Goal: Task Accomplishment & Management: Manage account settings

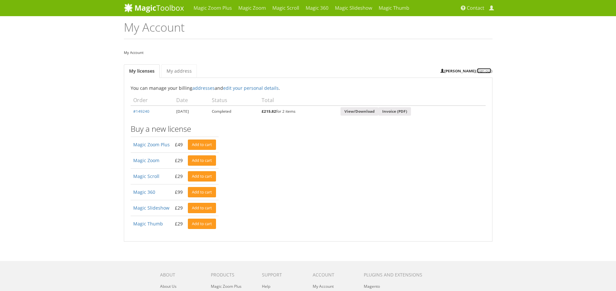
click at [487, 72] on link "Sign out" at bounding box center [484, 70] width 14 height 5
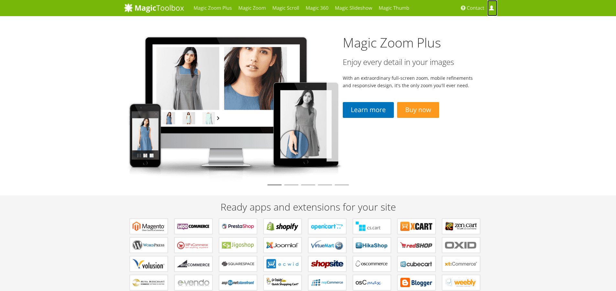
click at [495, 6] on link "My Account" at bounding box center [493, 8] width 10 height 16
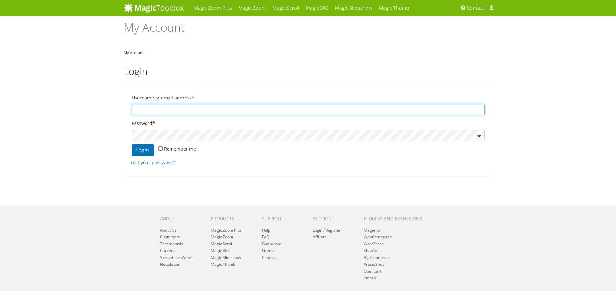
type input "vicky@thbaker.co.uk"
click at [190, 109] on input "vicky@thbaker.co.uk" at bounding box center [308, 109] width 353 height 11
click at [296, 108] on input "vicky@thbaker.co.uk" at bounding box center [308, 109] width 353 height 11
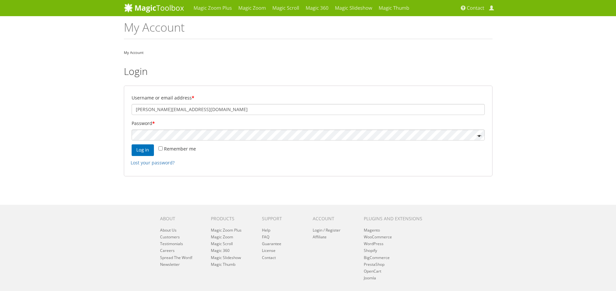
click at [232, 75] on h2 "Login" at bounding box center [308, 71] width 369 height 11
click at [326, 9] on link "Magic 360" at bounding box center [316, 8] width 29 height 16
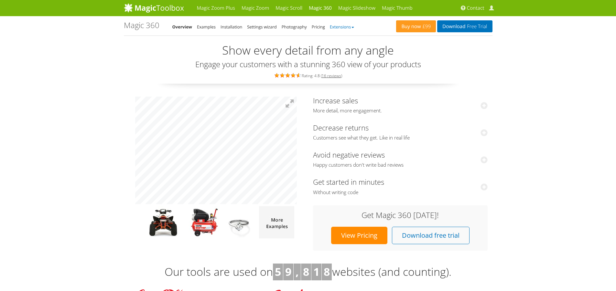
click at [341, 27] on link "Extensions" at bounding box center [342, 27] width 24 height 6
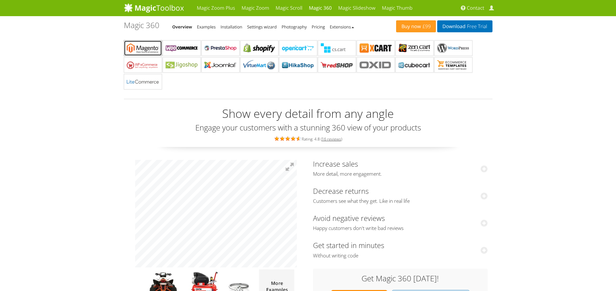
click at [146, 48] on b "Magic 360 for Magento" at bounding box center [143, 48] width 32 height 10
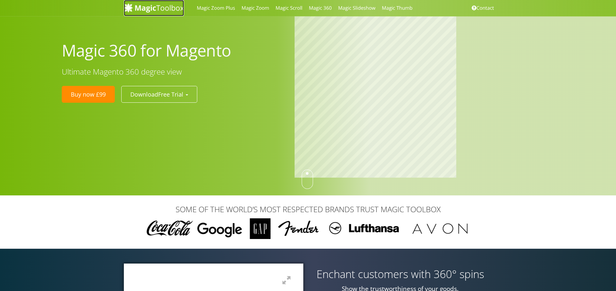
click at [161, 10] on img at bounding box center [154, 8] width 60 height 10
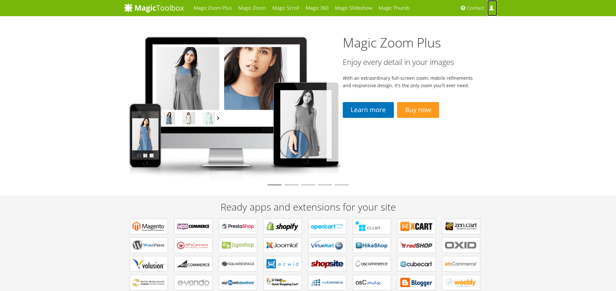
click at [490, 7] on span at bounding box center [491, 8] width 5 height 5
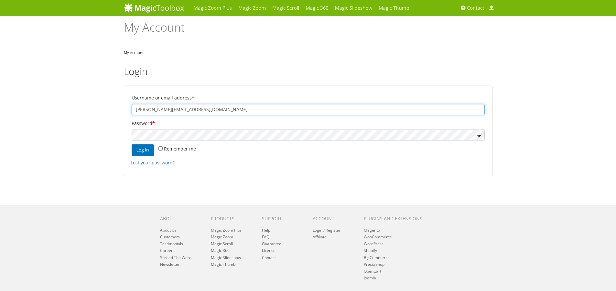
click at [197, 105] on input "[PERSON_NAME][EMAIL_ADDRESS][DOMAIN_NAME]" at bounding box center [308, 109] width 353 height 11
click at [196, 105] on input "[PERSON_NAME][EMAIL_ADDRESS][DOMAIN_NAME]" at bounding box center [308, 109] width 353 height 11
paste input "richard@thejewelhut"
type input "richard@thejewelhut.co.uk"
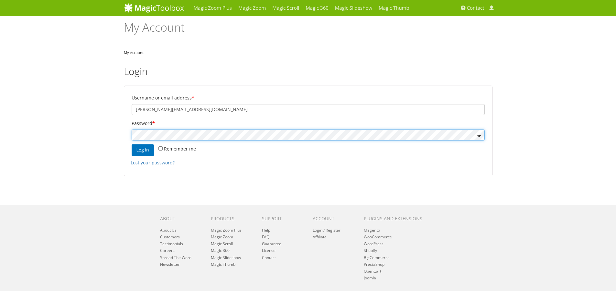
click at [132, 145] on button "Log in" at bounding box center [143, 151] width 22 height 12
click at [81, 127] on div "Magic Zoom Plus Magic Zoom Magic Scroll Magic 360 Magic Slideshow Magic Thumb" at bounding box center [308, 163] width 616 height 327
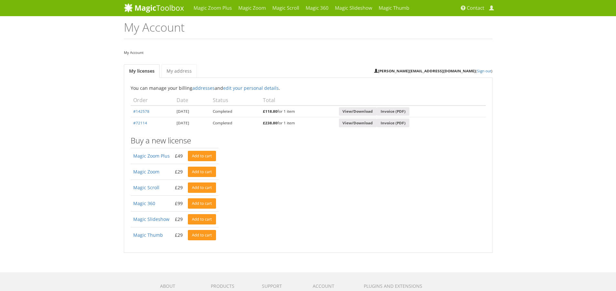
click at [78, 139] on div "Magic Zoom Plus Magic Zoom Magic Scroll Magic 360 Magic Slideshow Magic Thumb" at bounding box center [308, 197] width 616 height 395
click at [359, 154] on div "You can manage your billing addresses and edit your personal details . Recent P…" at bounding box center [308, 163] width 355 height 159
click at [359, 113] on link "View/Download" at bounding box center [358, 111] width 38 height 9
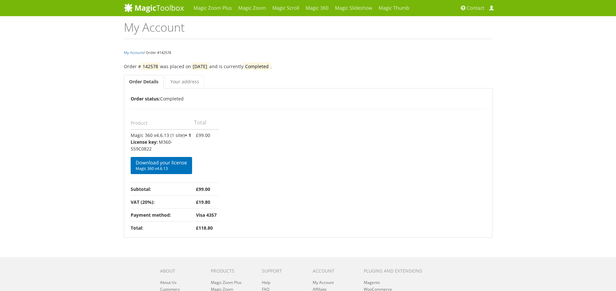
click at [78, 168] on div "Magic Zoom Plus Magic Zoom Magic Scroll Magic 360 Magic Slideshow Magic Thumb" at bounding box center [308, 189] width 616 height 379
click at [82, 152] on div "Magic Zoom Plus Magic Zoom Magic Scroll Magic 360 Magic Slideshow Magic Thumb" at bounding box center [308, 189] width 616 height 379
click at [168, 169] on span "Magic 360 v4.6.13" at bounding box center [161, 168] width 51 height 5
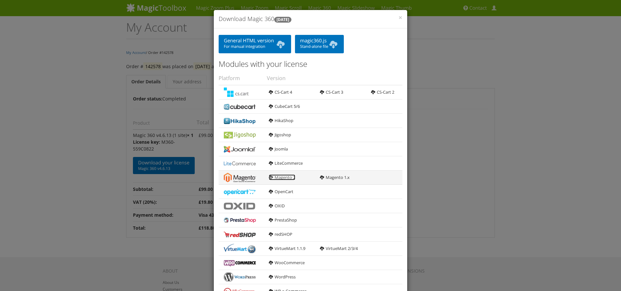
click at [279, 179] on link "Magento 2" at bounding box center [282, 178] width 27 height 6
click at [103, 197] on div "× Download Magic 360 [DATE] General HTML version For manual integration magic36…" at bounding box center [310, 145] width 621 height 291
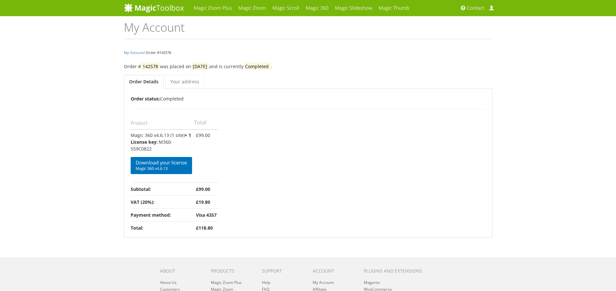
click at [357, 174] on div "Order Details Order status: Completed Product Total Magic 360 v4.6.13 (1 site) …" at bounding box center [308, 164] width 355 height 139
